Goal: Information Seeking & Learning: Check status

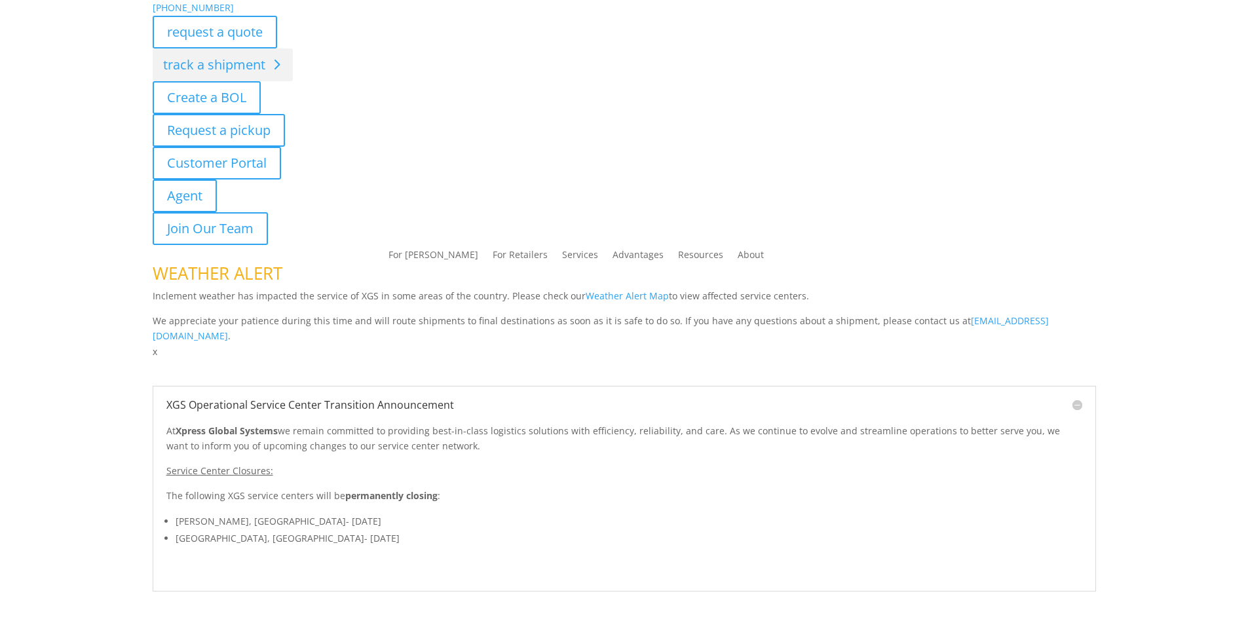
click at [249, 67] on link "track a shipment" at bounding box center [223, 64] width 140 height 33
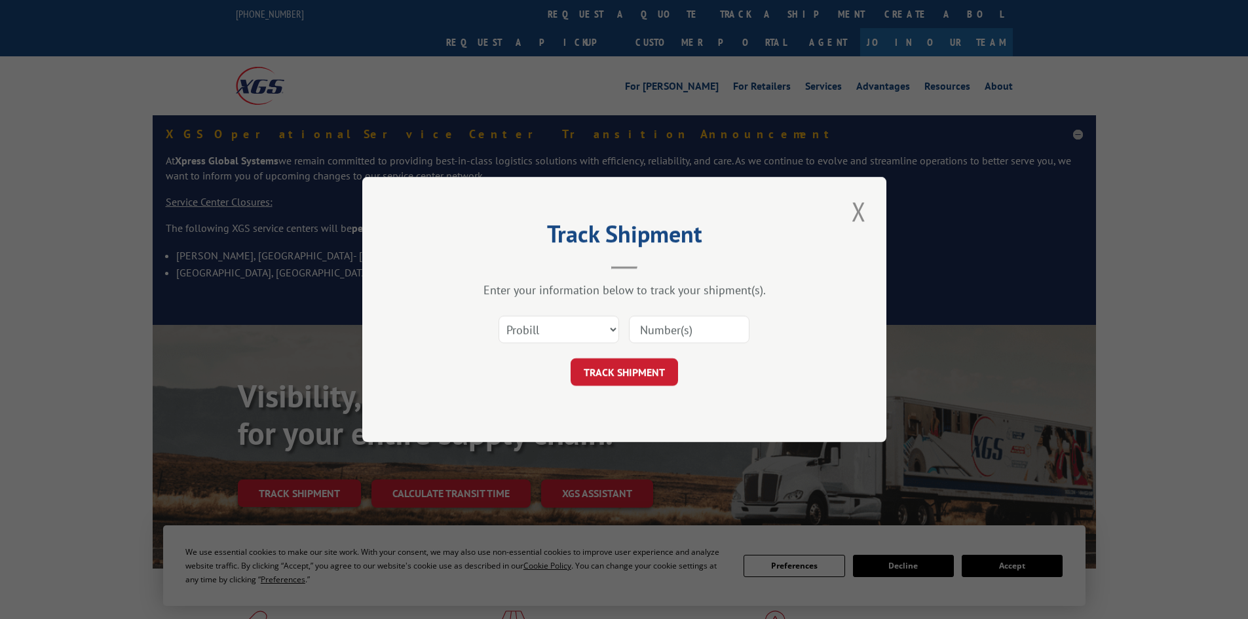
click at [678, 337] on input at bounding box center [689, 330] width 121 height 28
paste input "13537214"
type input "13537214"
click at [640, 366] on button "TRACK SHIPMENT" at bounding box center [624, 372] width 107 height 28
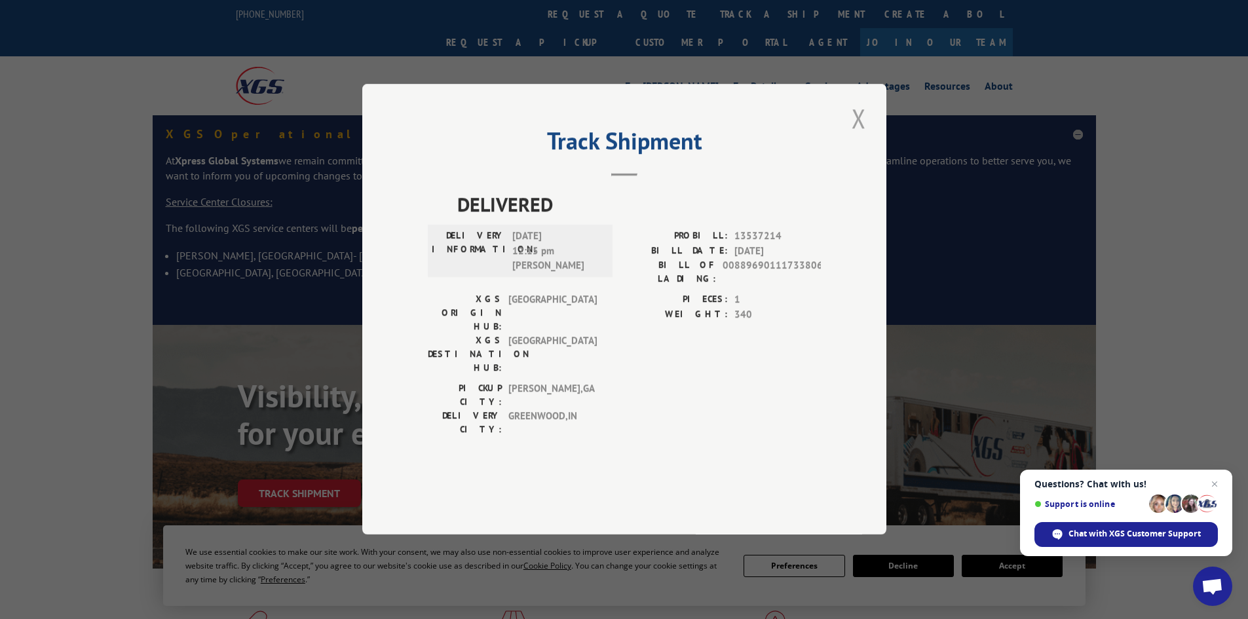
click at [868, 136] on button "Close modal" at bounding box center [859, 118] width 22 height 36
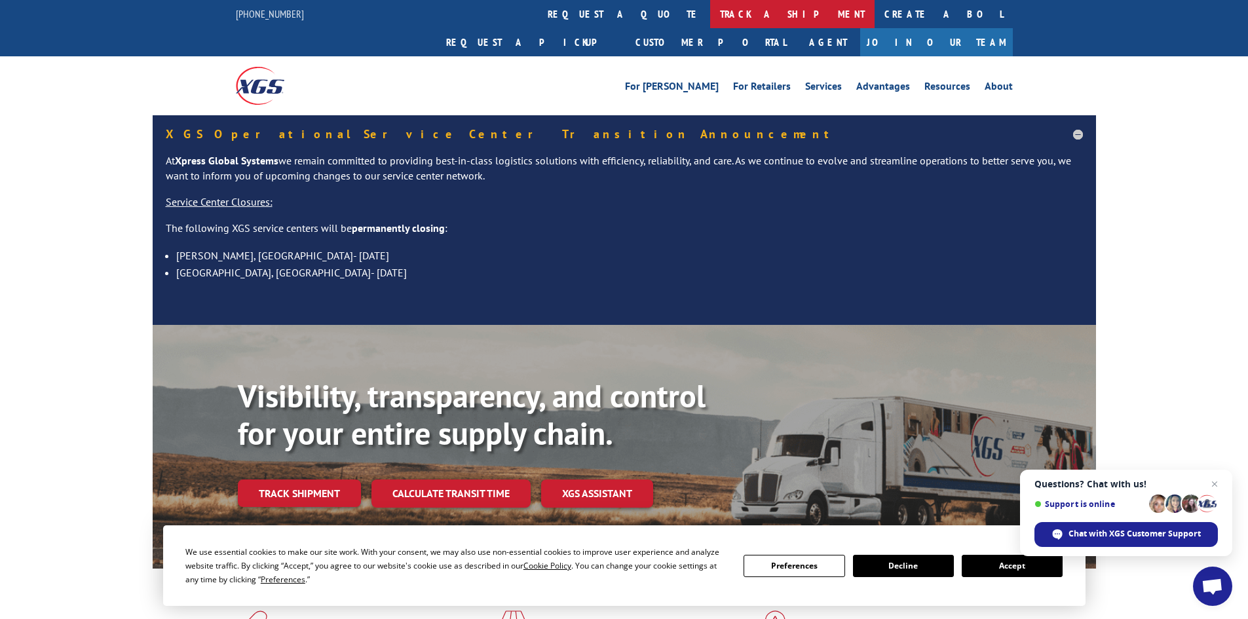
click at [710, 14] on link "track a shipment" at bounding box center [792, 14] width 164 height 28
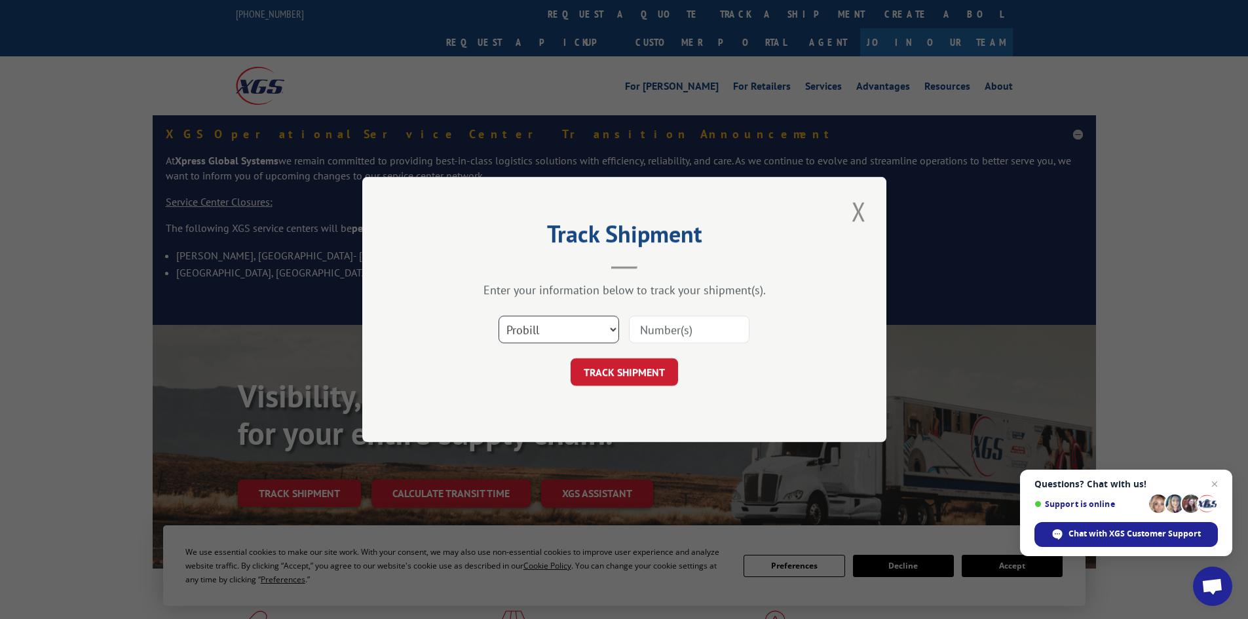
click at [575, 321] on select "Select category... Probill BOL PO" at bounding box center [559, 330] width 121 height 28
select select "po"
click at [499, 316] on select "Select category... Probill BOL PO" at bounding box center [559, 330] width 121 height 28
click at [725, 328] on input at bounding box center [689, 330] width 121 height 28
paste input "13537214"
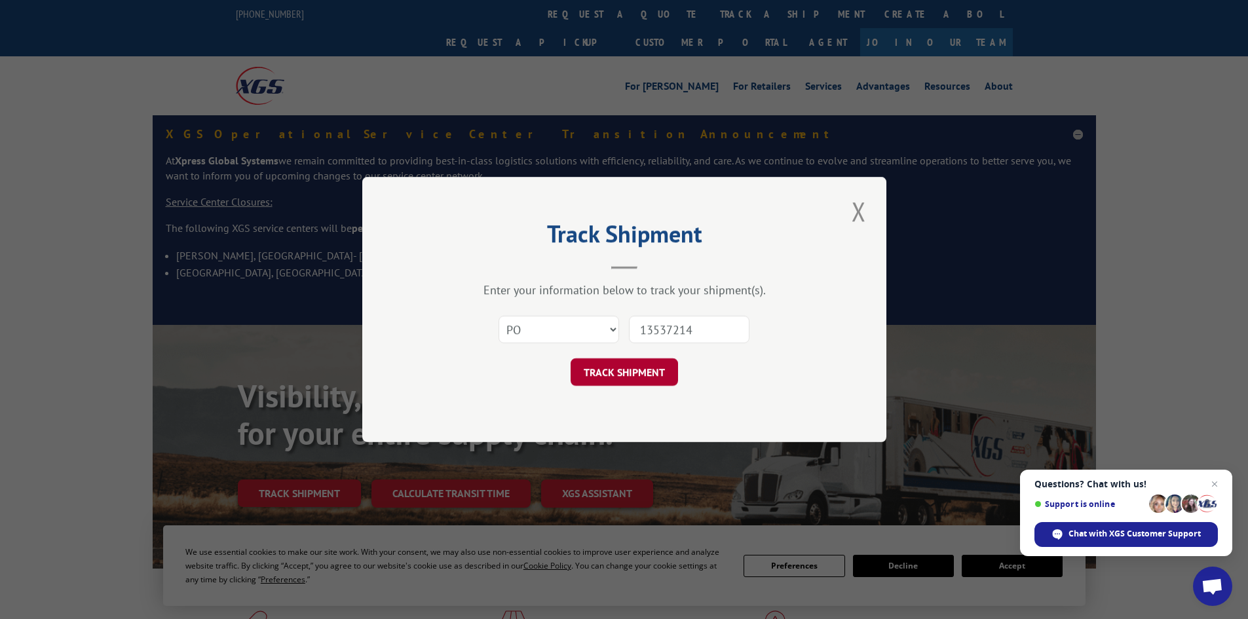
type input "13537214"
click at [638, 366] on button "TRACK SHIPMENT" at bounding box center [624, 372] width 107 height 28
